Goal: Task Accomplishment & Management: Use online tool/utility

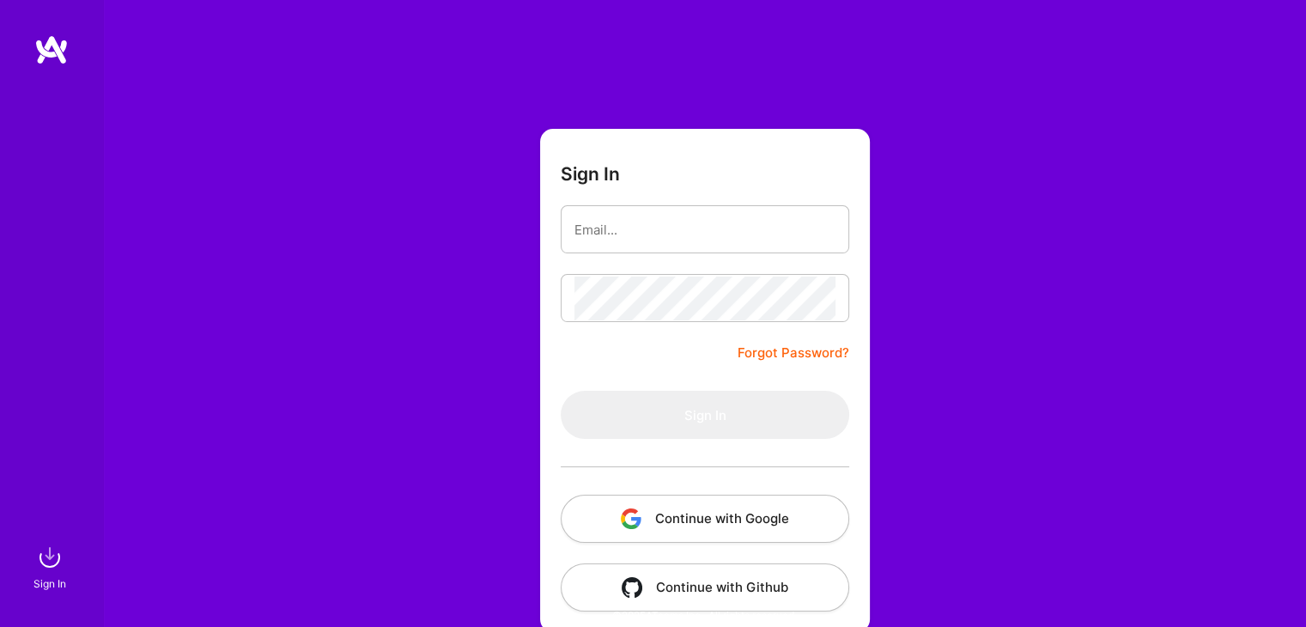
scroll to position [18, 0]
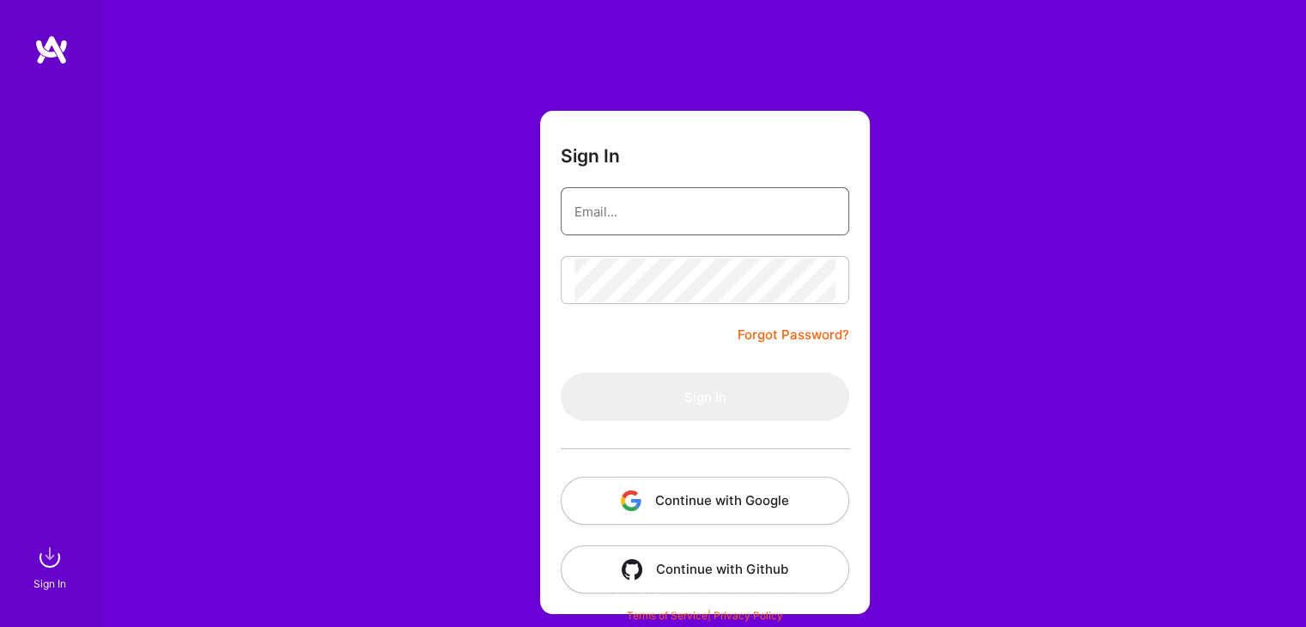
type input "mani28shankar@gmail.com"
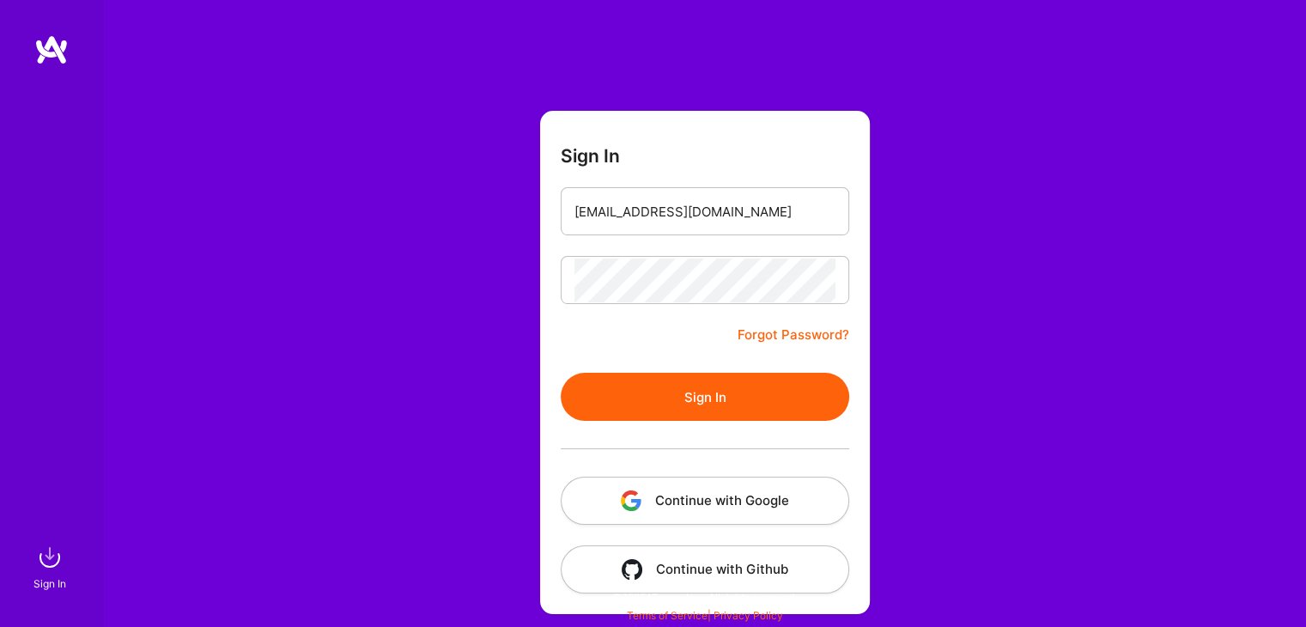
click at [788, 407] on button "Sign In" at bounding box center [705, 397] width 289 height 48
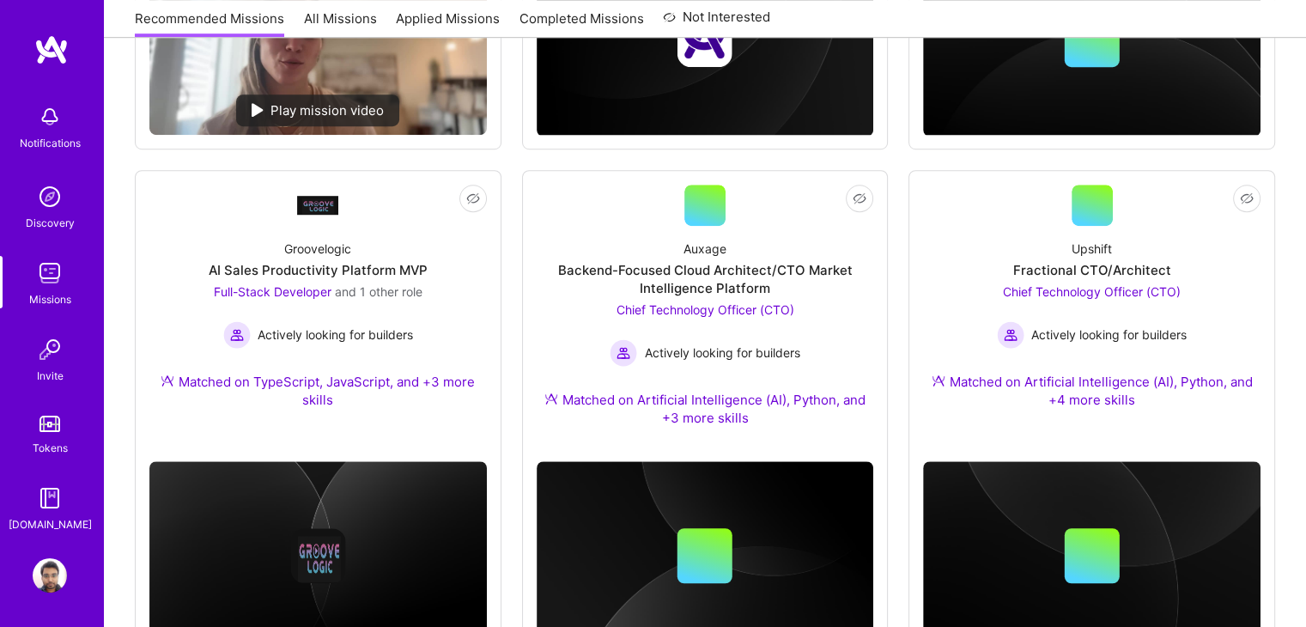
scroll to position [1120, 0]
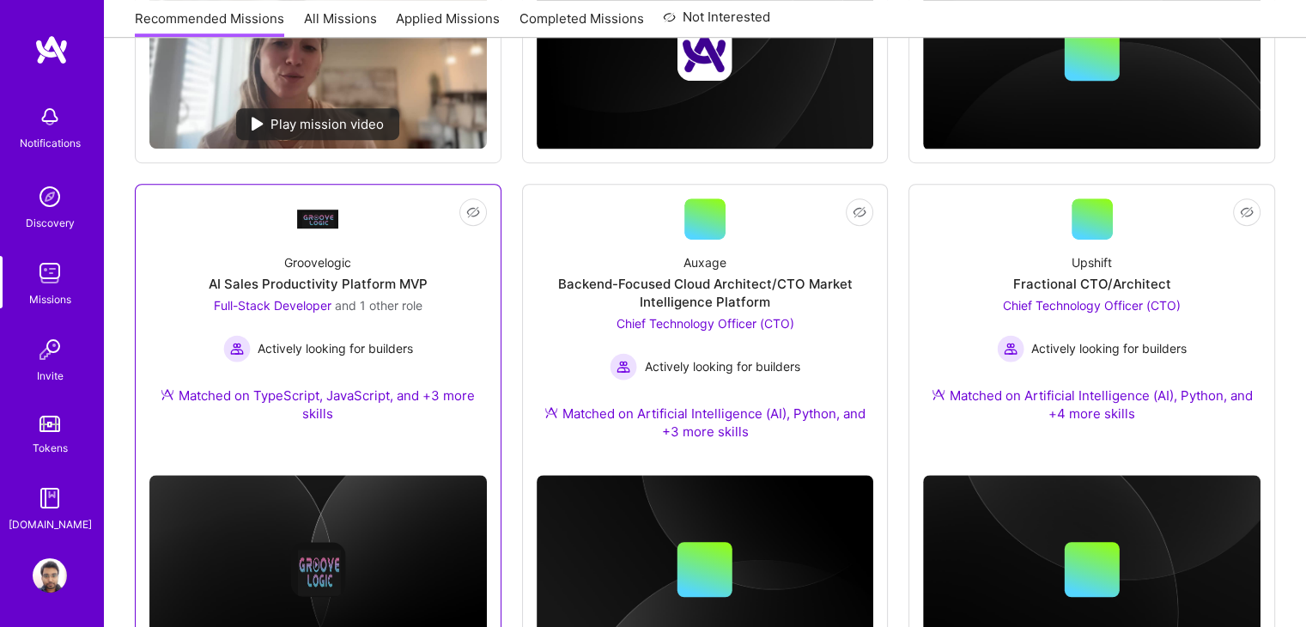
click at [421, 354] on div "Actively looking for builders" at bounding box center [318, 348] width 209 height 27
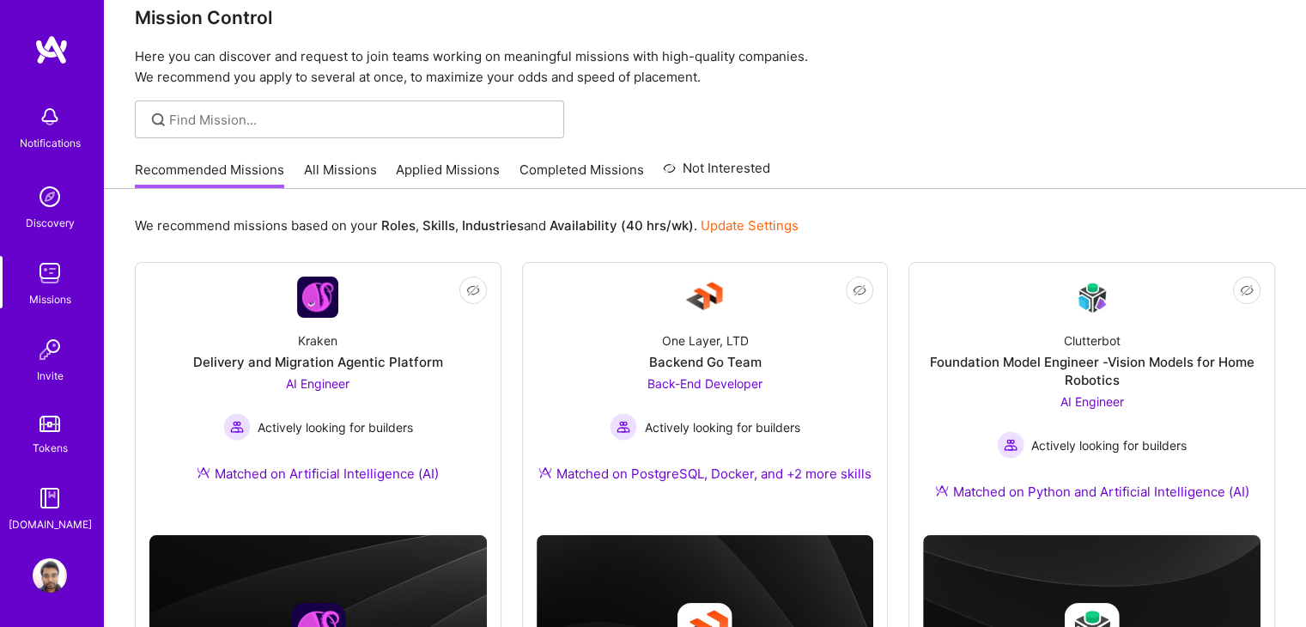
scroll to position [0, 0]
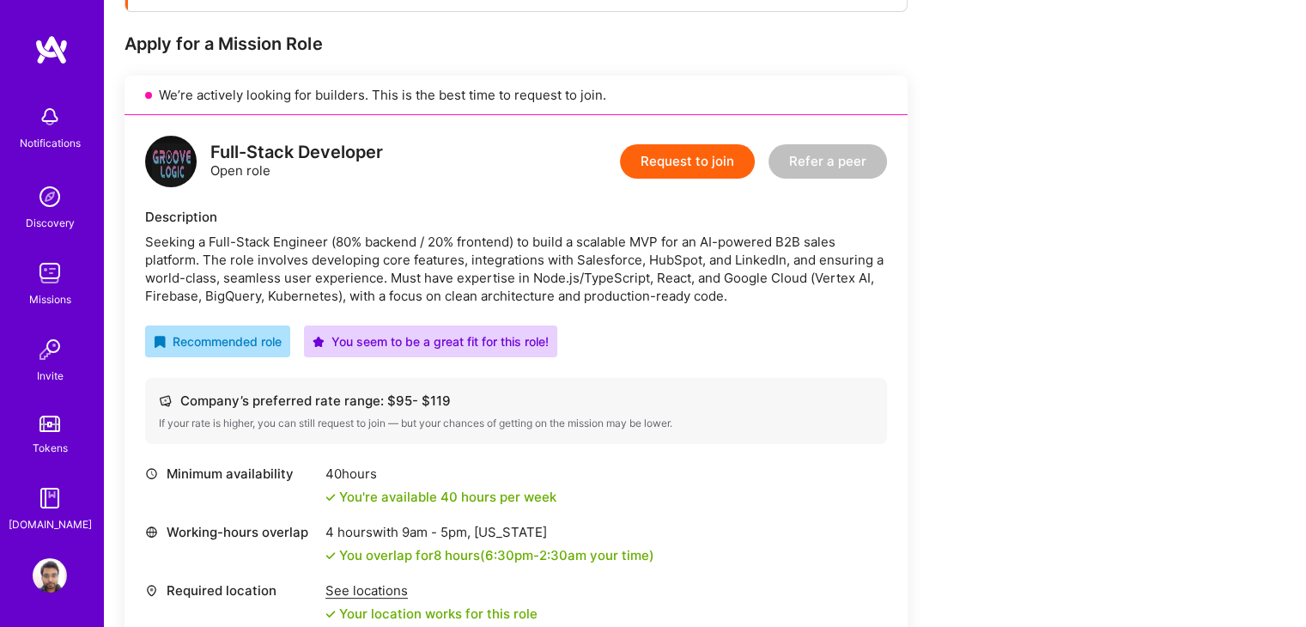
scroll to position [328, 0]
